Goal: Transaction & Acquisition: Download file/media

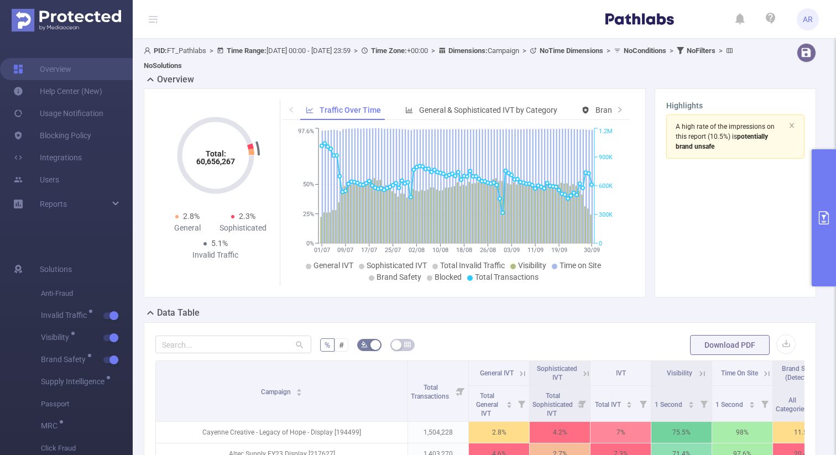
scroll to position [311, 0]
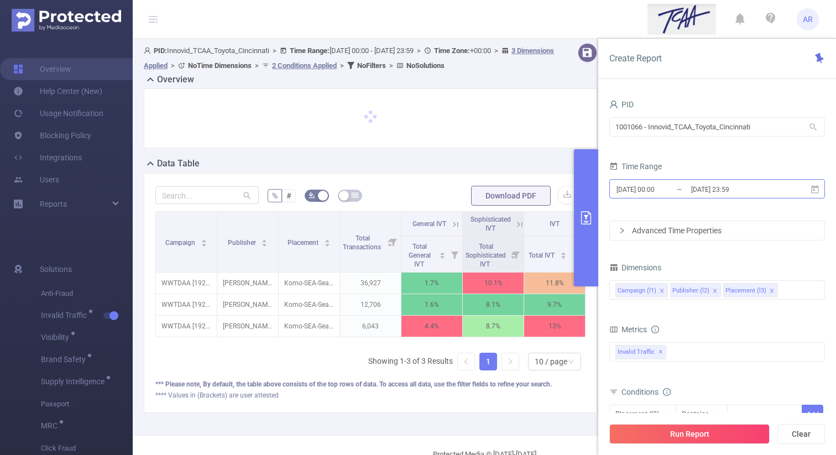
click at [743, 191] on input "[DATE] 23:59" at bounding box center [735, 189] width 90 height 15
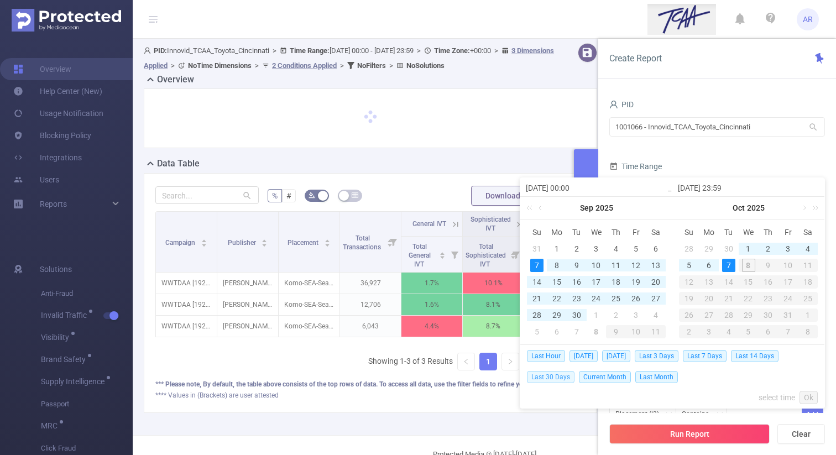
click at [563, 378] on span "Last 30 Days" at bounding box center [551, 377] width 48 height 12
type input "2025-09-08 00:00"
type input "2025-10-07 23:59"
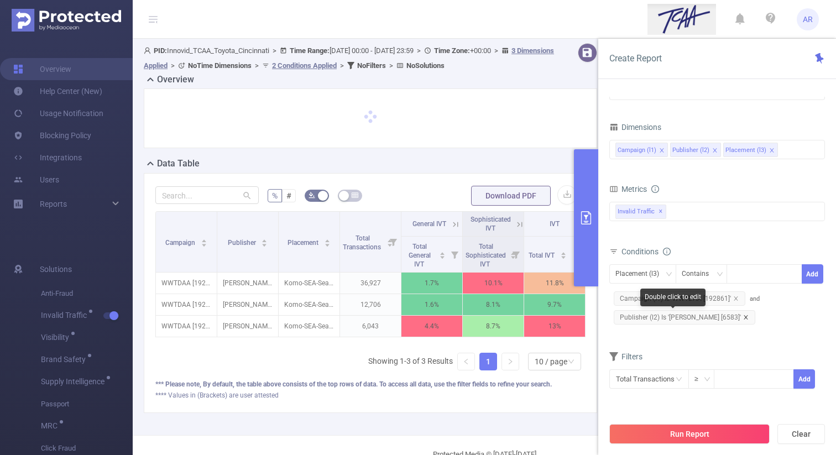
click at [743, 317] on icon "icon: close" at bounding box center [746, 318] width 6 height 6
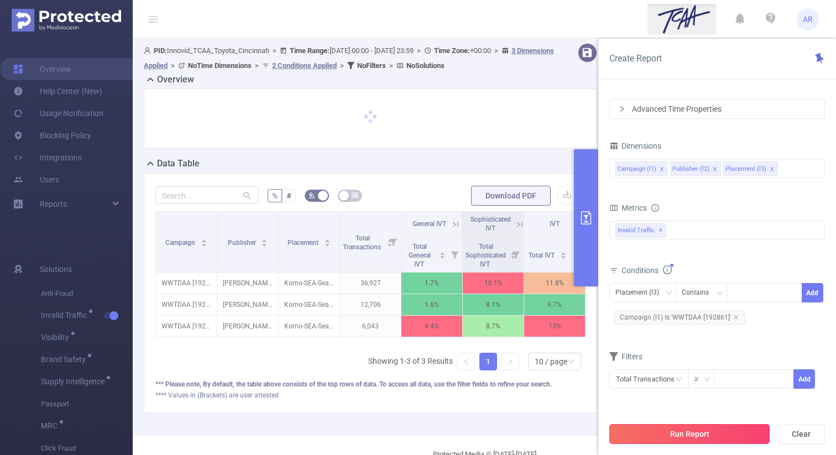
click at [697, 432] on button "Run Report" at bounding box center [689, 434] width 160 height 20
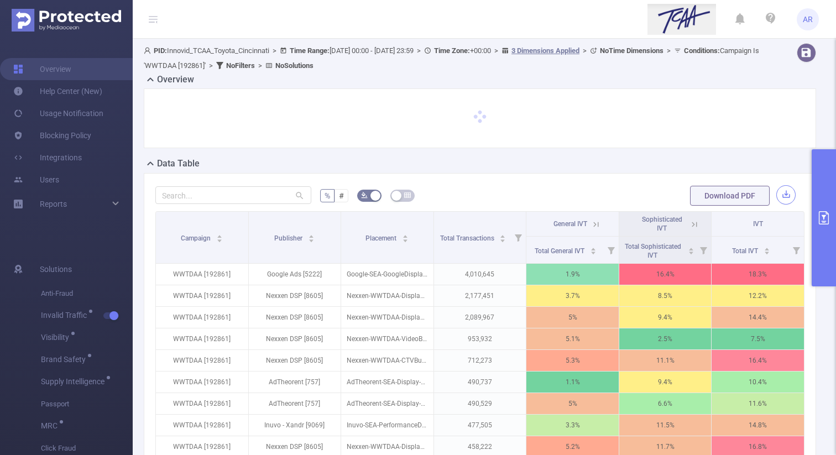
click at [786, 194] on button "button" at bounding box center [785, 194] width 19 height 19
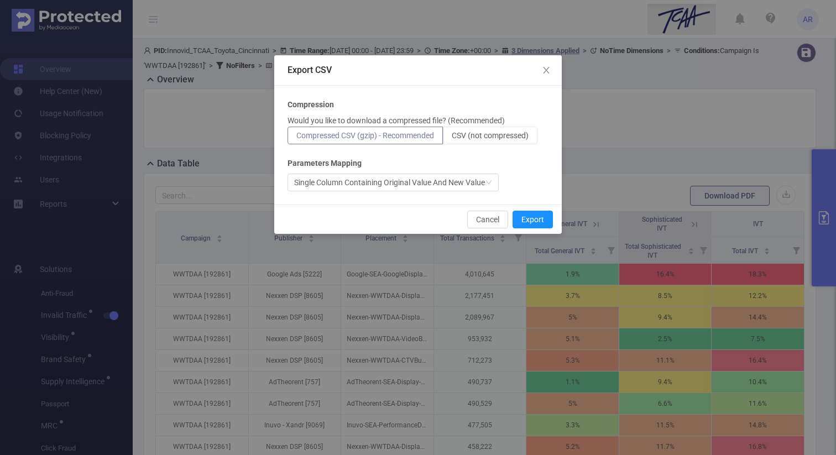
click at [520, 145] on div "Compression Would you like to download a compressed file? (Recommended) Compres…" at bounding box center [417, 145] width 261 height 92
click at [511, 135] on span "CSV (not compressed)" at bounding box center [490, 135] width 77 height 9
click at [452, 138] on input "CSV (not compressed)" at bounding box center [452, 138] width 0 height 0
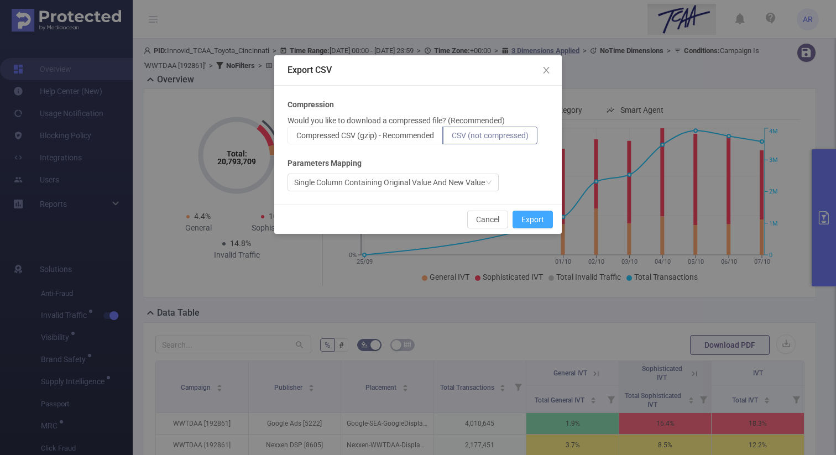
click at [533, 220] on button "Export" at bounding box center [532, 220] width 40 height 18
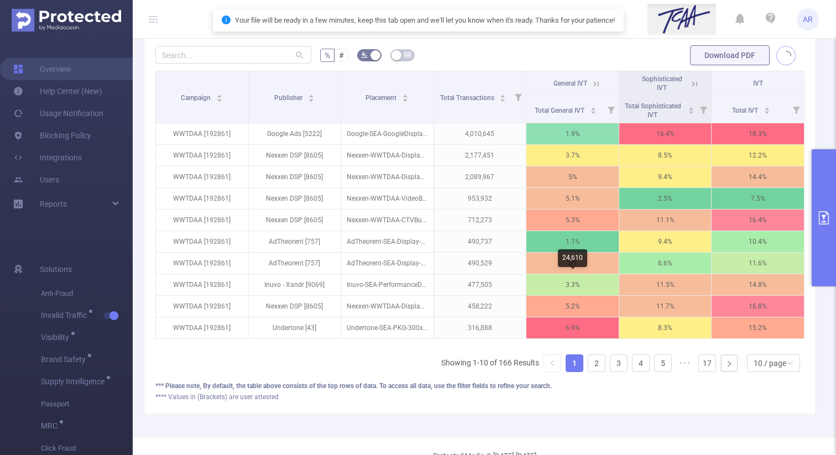
scroll to position [298, 0]
